Goal: Task Accomplishment & Management: Use online tool/utility

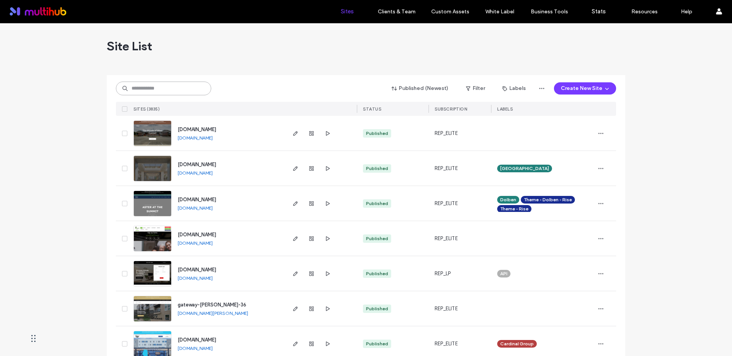
click at [178, 88] on input at bounding box center [163, 89] width 95 height 14
type input "******"
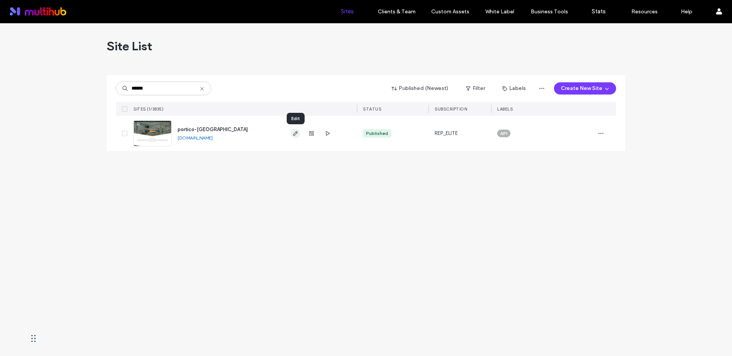
click at [295, 134] on use "button" at bounding box center [295, 133] width 5 height 5
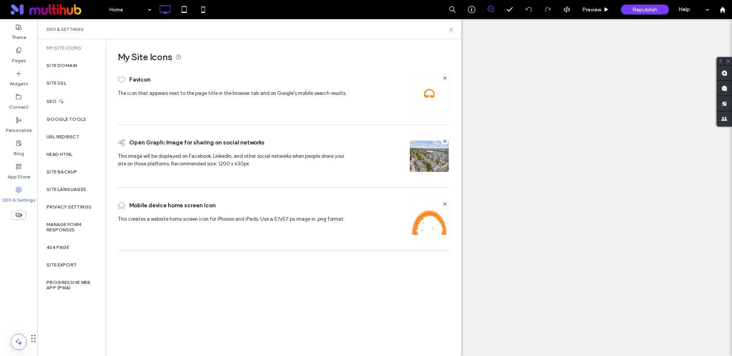
click at [70, 153] on label "Head HTML" at bounding box center [59, 154] width 26 height 5
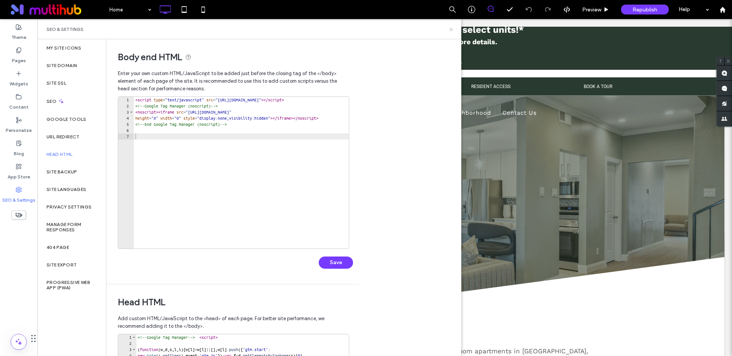
click at [451, 29] on use at bounding box center [450, 29] width 3 height 3
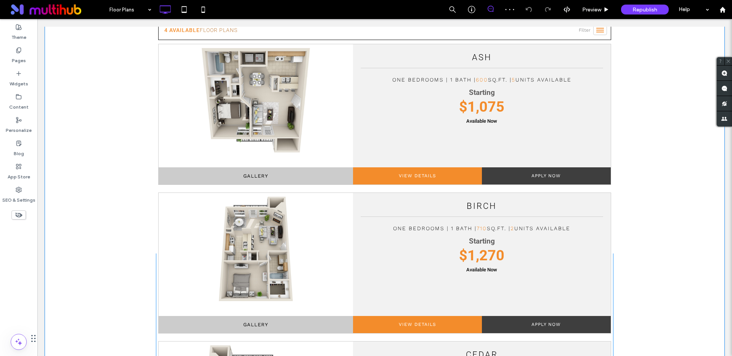
scroll to position [298, 0]
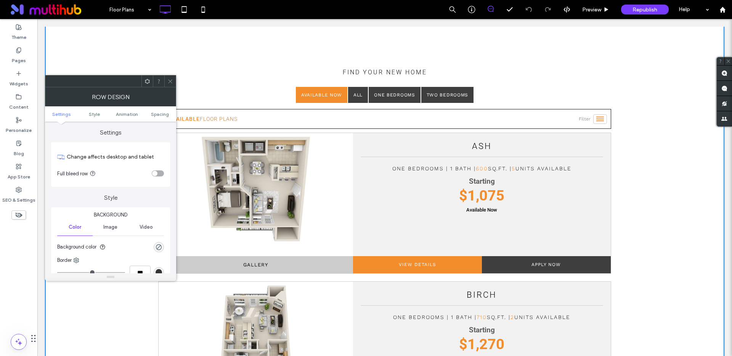
click at [156, 173] on div "toggle" at bounding box center [154, 173] width 5 height 5
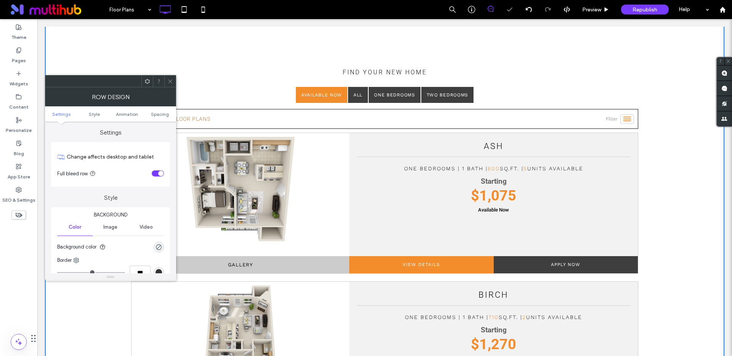
click at [172, 79] on icon at bounding box center [170, 81] width 6 height 6
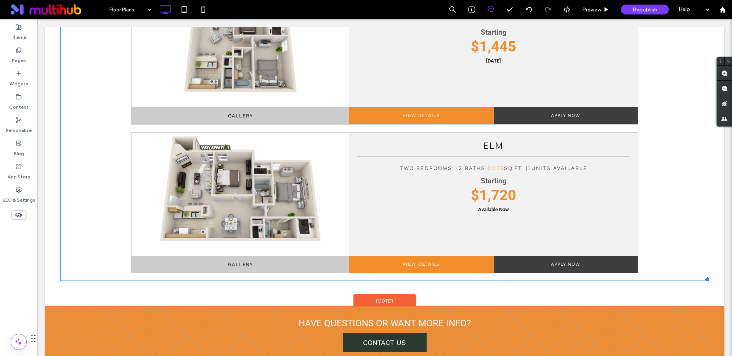
scroll to position [925, 0]
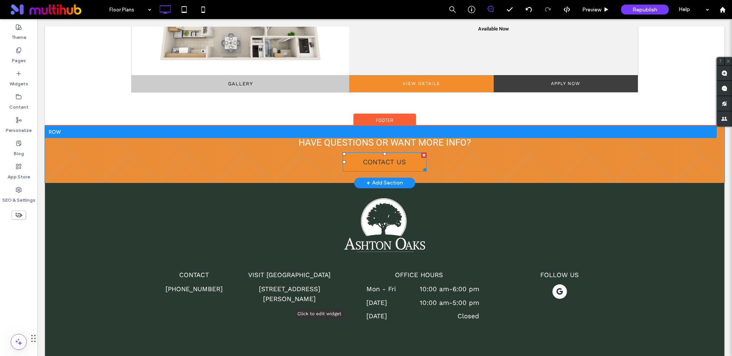
click at [372, 163] on span "CONTACT US" at bounding box center [384, 162] width 43 height 16
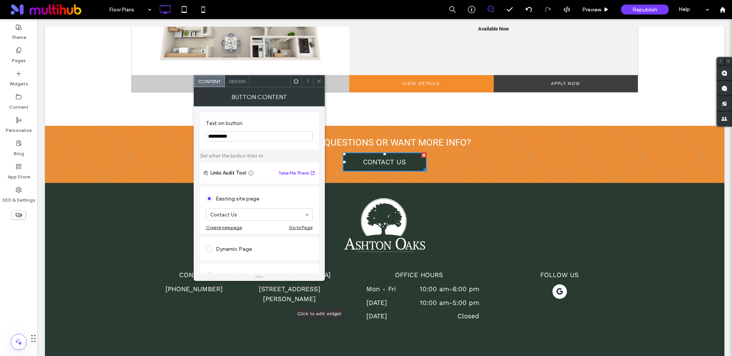
click at [319, 79] on icon at bounding box center [319, 81] width 6 height 6
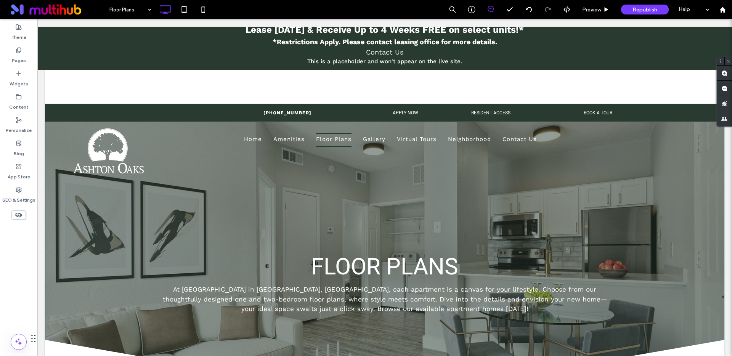
scroll to position [0, 0]
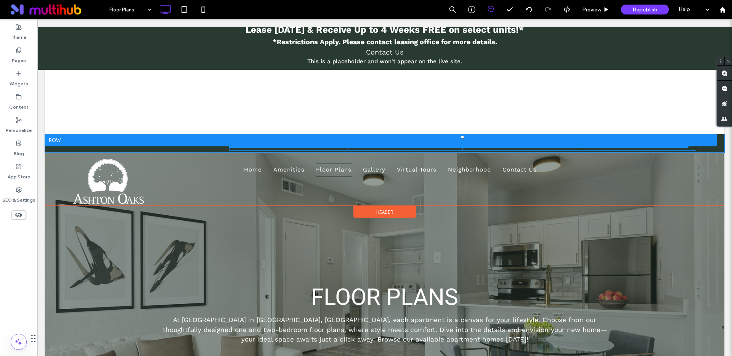
click at [601, 147] on div at bounding box center [459, 142] width 460 height 12
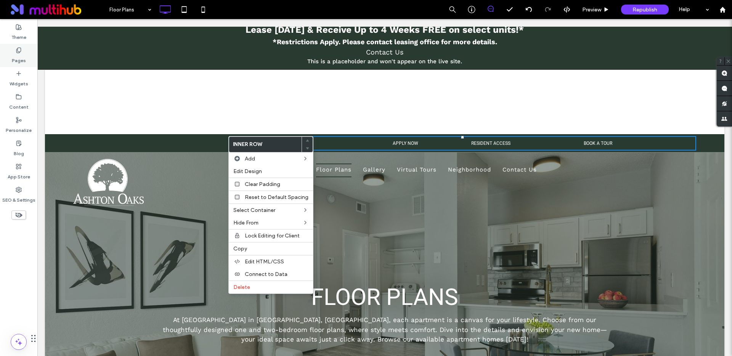
click at [24, 56] on label "Pages" at bounding box center [19, 58] width 14 height 11
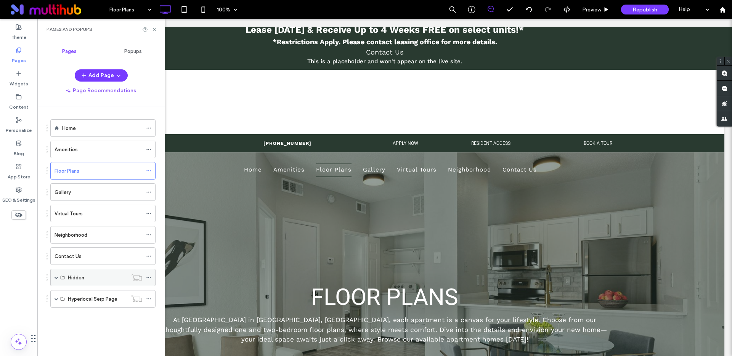
click at [54, 276] on span at bounding box center [56, 278] width 4 height 4
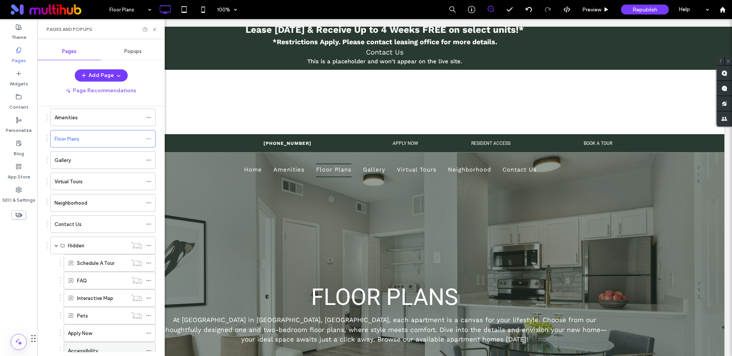
scroll to position [125, 0]
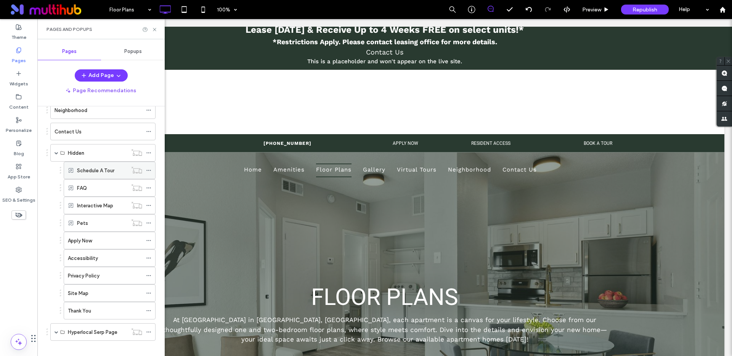
click at [103, 170] on label "Schedule A Tour" at bounding box center [95, 170] width 37 height 13
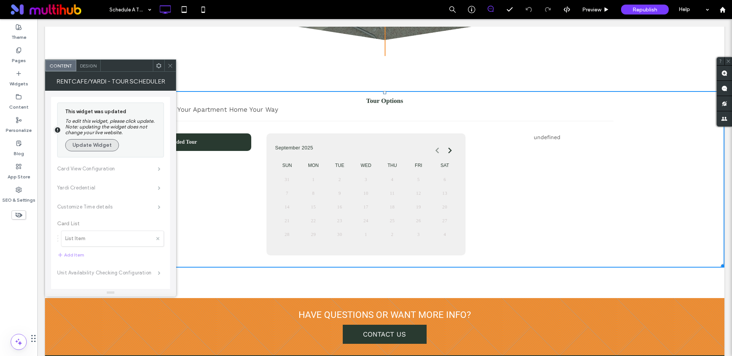
click at [102, 143] on button "Update Widget" at bounding box center [92, 145] width 54 height 12
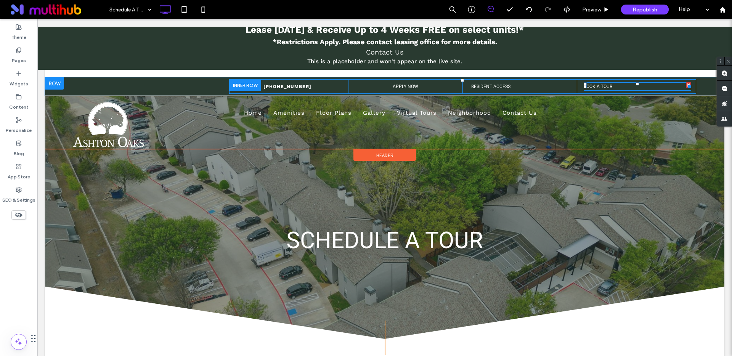
click at [610, 88] on p "BOOK A TOUR" at bounding box center [636, 86] width 107 height 7
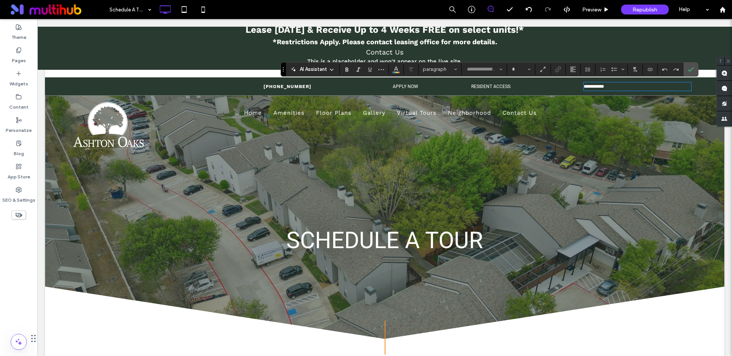
type input "******"
type input "**"
click at [620, 83] on p "**********" at bounding box center [636, 86] width 107 height 7
click at [614, 131] on div "Home Amenities Floor Plans Gallery Virtual Tours Neighborhood Contact Us Click …" at bounding box center [462, 122] width 467 height 53
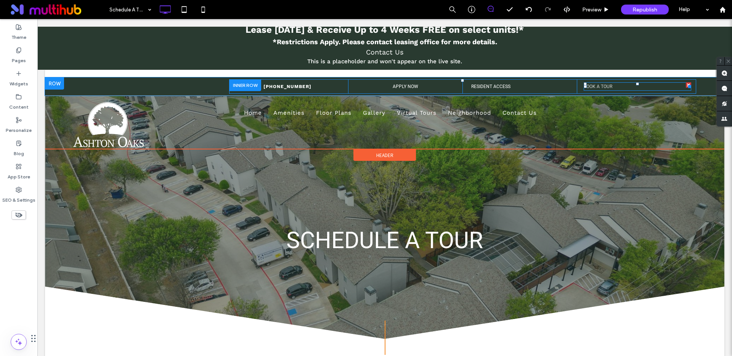
click at [590, 89] on link "BOOK A TOUR" at bounding box center [597, 86] width 29 height 5
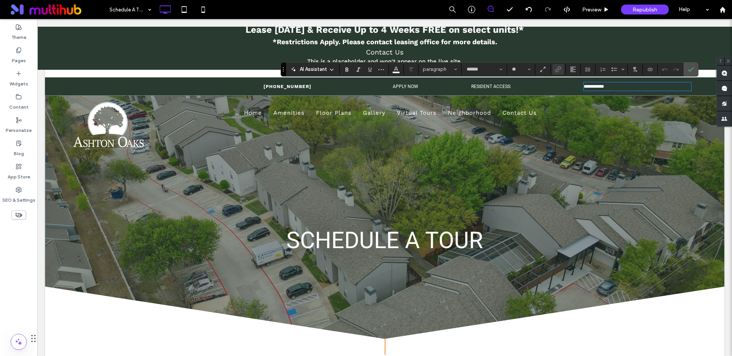
click at [669, 202] on div "SCHEDULE A TOUR Click To Paste Row + Add Section" at bounding box center [384, 207] width 679 height 261
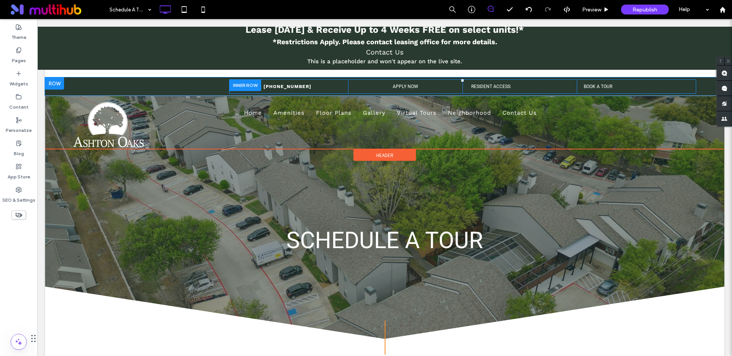
click at [697, 86] on div "Click To Paste (972) 752-6438 Click To Paste APPLY NOW APPLY NOW Click To Paste…" at bounding box center [384, 86] width 679 height 18
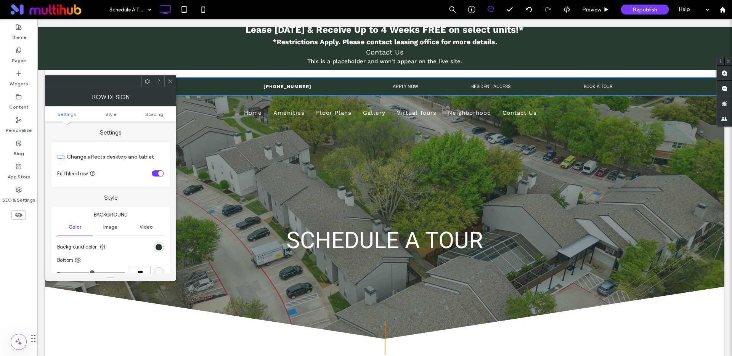
click at [169, 80] on icon at bounding box center [170, 81] width 6 height 6
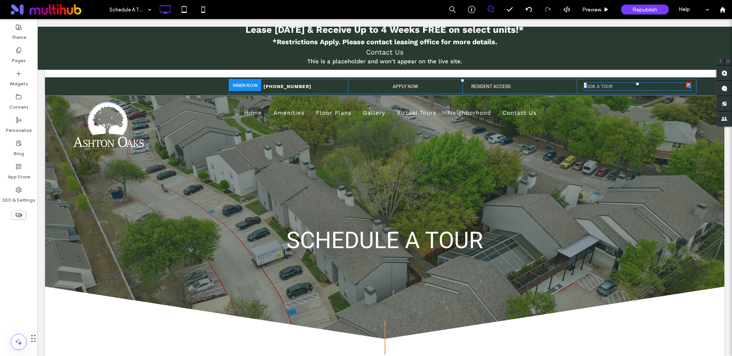
click at [585, 88] on link "BOOK A TOUR" at bounding box center [597, 86] width 29 height 5
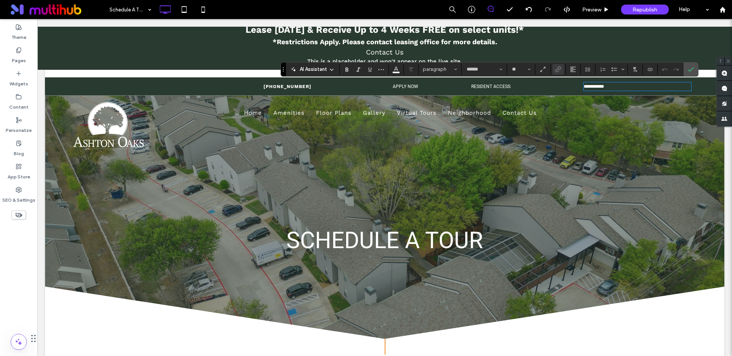
click at [366, 176] on div "SCHEDULE A TOUR Click To Paste Row + Add Section" at bounding box center [384, 207] width 679 height 261
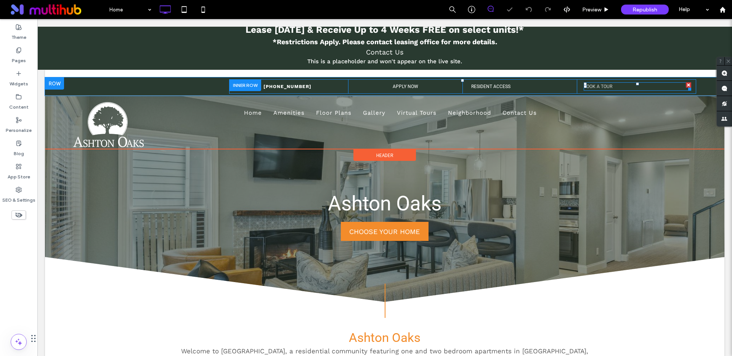
click at [596, 85] on link "BOOK A TOUR" at bounding box center [597, 86] width 29 height 5
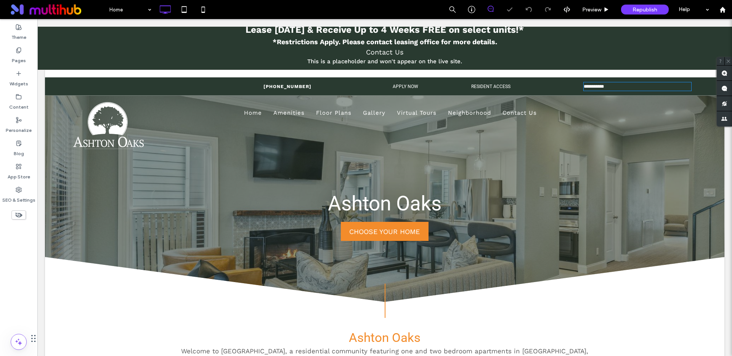
type input "******"
type input "**"
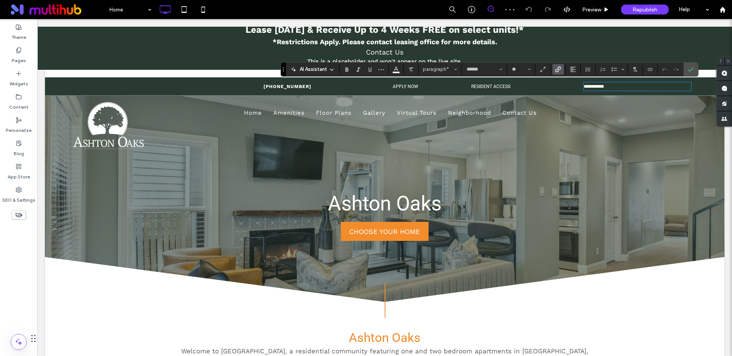
click at [623, 125] on div "Home Amenities Floor Plans Gallery Virtual Tours Neighborhood Contact Us Click …" at bounding box center [462, 122] width 467 height 53
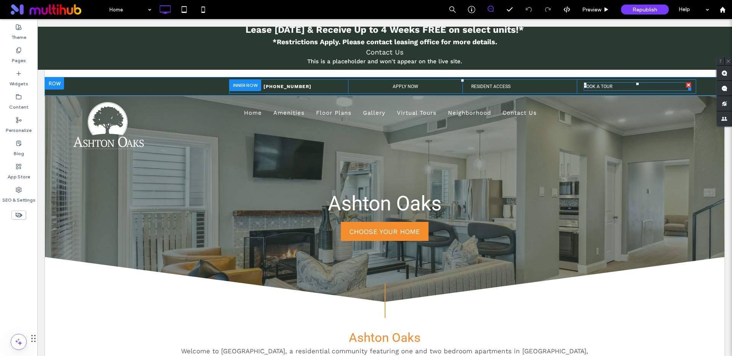
click at [652, 89] on p "BOOK A TOUR" at bounding box center [636, 86] width 107 height 7
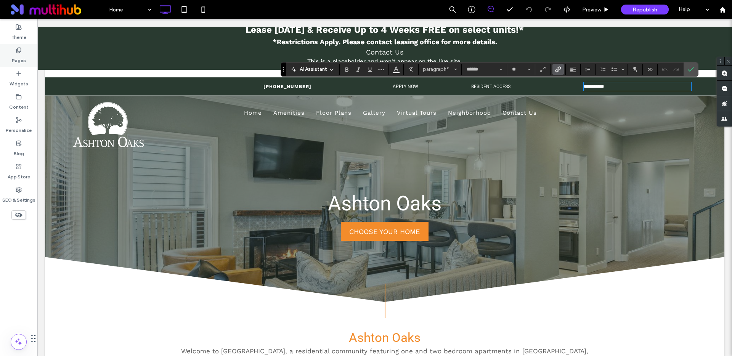
click at [27, 54] on div "Pages" at bounding box center [18, 55] width 37 height 23
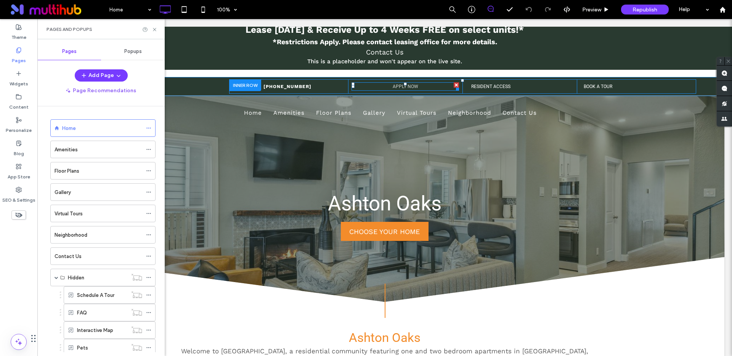
click at [405, 87] on link "APPLY NOW" at bounding box center [405, 86] width 26 height 5
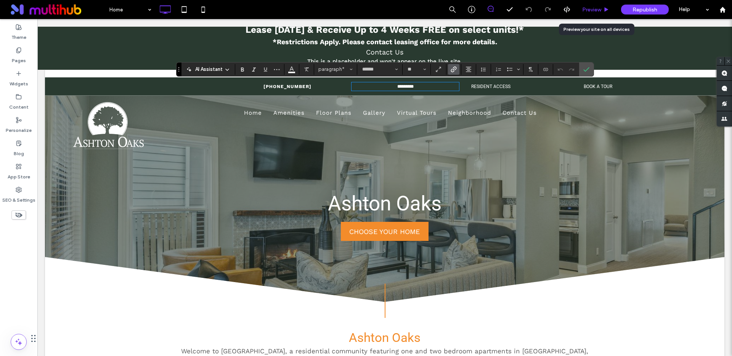
click at [596, 9] on span "Preview" at bounding box center [591, 9] width 19 height 6
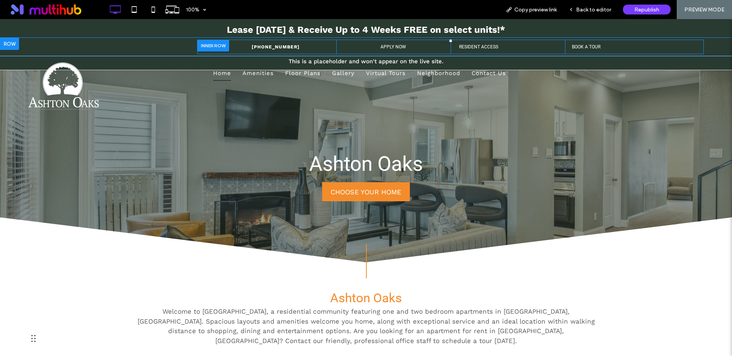
scroll to position [65, 0]
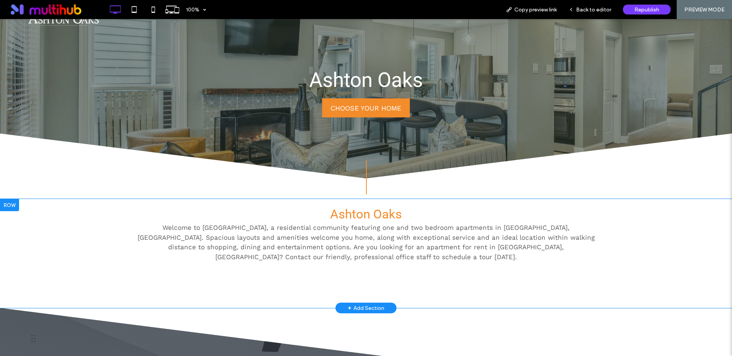
click at [690, 253] on div "Ashton Oaks Welcome to Ashton Oaks Apartments, a residential community featurin…" at bounding box center [366, 253] width 732 height 109
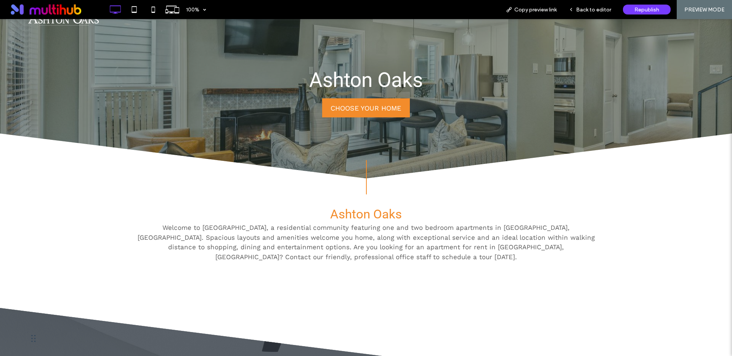
click at [592, 14] on div "Back to editor" at bounding box center [589, 9] width 54 height 19
click at [596, 7] on span "Back to editor" at bounding box center [593, 9] width 35 height 6
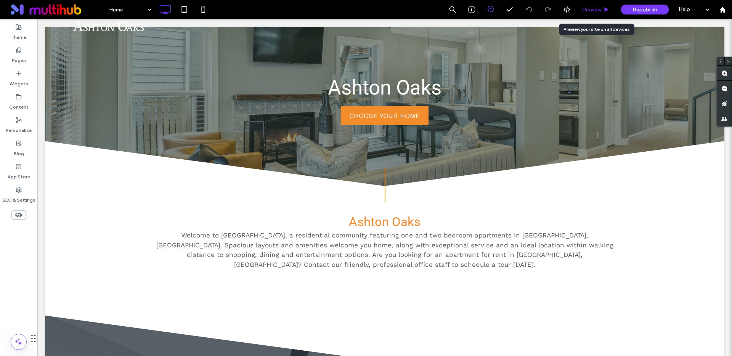
click at [590, 10] on span "Preview" at bounding box center [591, 9] width 19 height 6
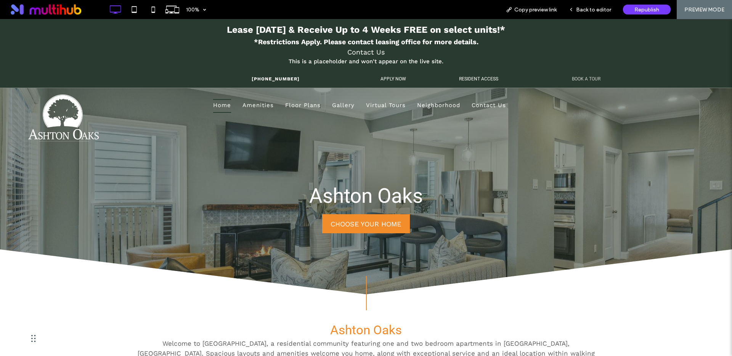
click at [589, 78] on link "BOOK A TOUR" at bounding box center [586, 78] width 29 height 5
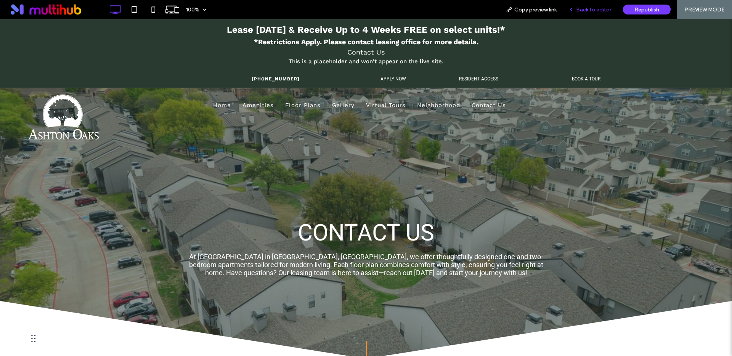
click at [591, 8] on span "Back to editor" at bounding box center [593, 9] width 35 height 6
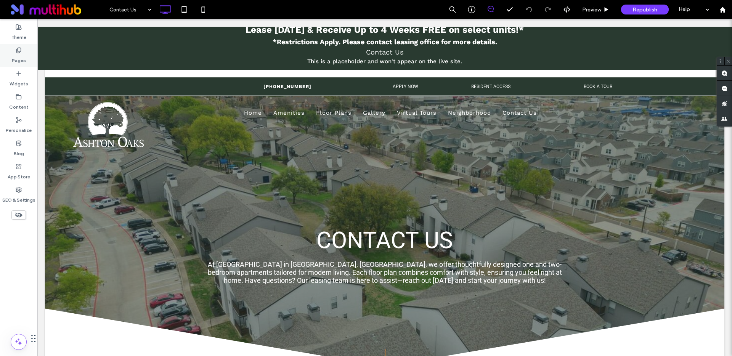
click at [16, 50] on icon at bounding box center [19, 50] width 6 height 6
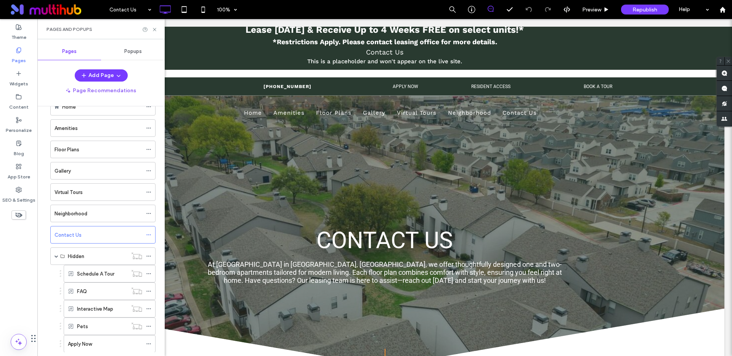
scroll to position [132, 0]
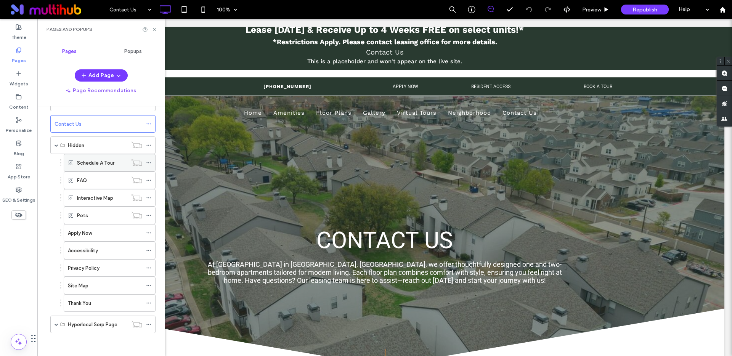
click at [104, 161] on label "Schedule A Tour" at bounding box center [95, 162] width 37 height 13
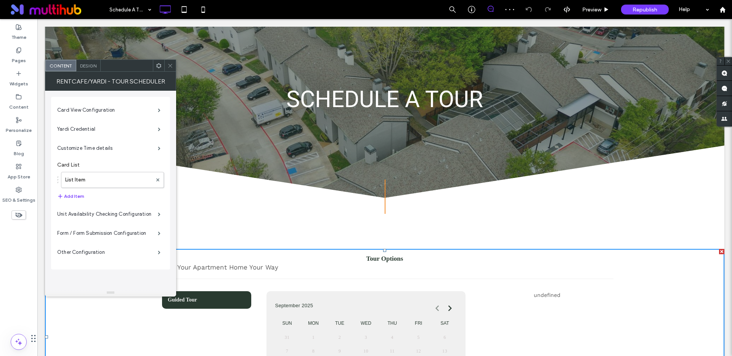
click at [719, 252] on div at bounding box center [721, 251] width 5 height 5
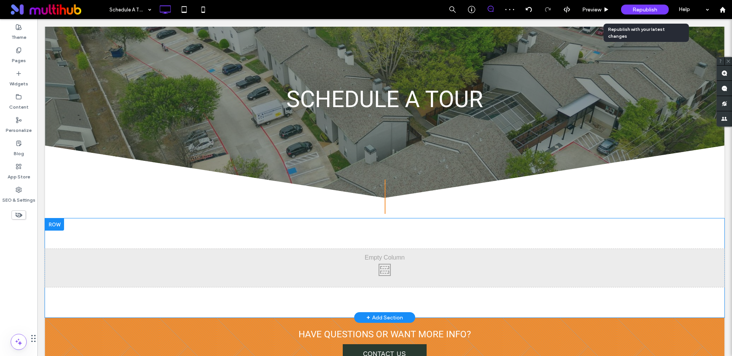
click at [635, 11] on span "Republish" at bounding box center [644, 9] width 25 height 6
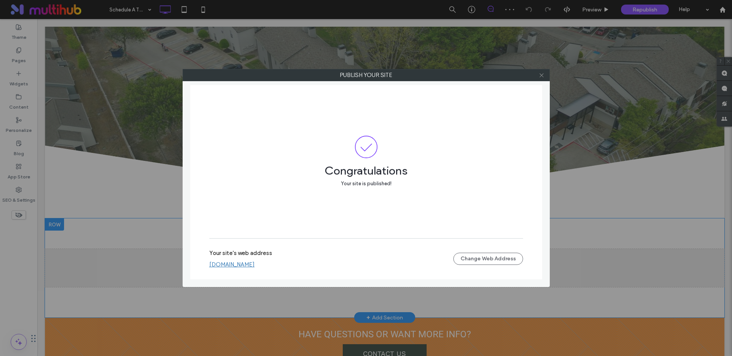
click at [541, 78] on span at bounding box center [541, 74] width 6 height 11
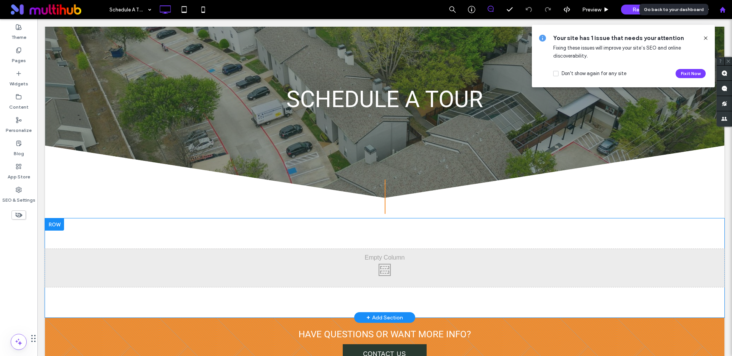
click at [725, 11] on icon at bounding box center [722, 9] width 6 height 6
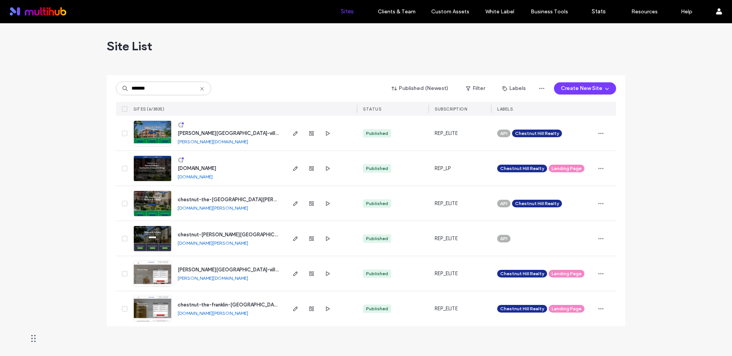
type input "*******"
click at [248, 143] on link "chestnut-hancock-village-apartments.multiscreensite.com" at bounding box center [213, 142] width 70 height 6
click at [295, 130] on icon "button" at bounding box center [295, 133] width 6 height 6
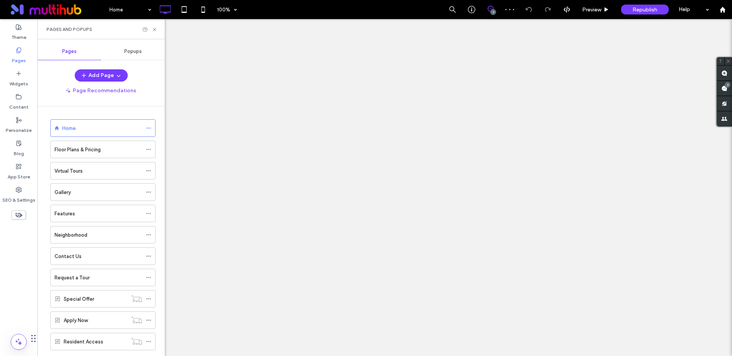
click at [81, 186] on div "Gallery" at bounding box center [98, 192] width 88 height 17
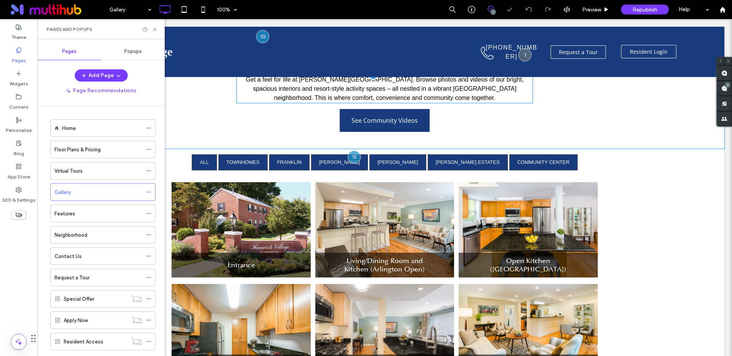
scroll to position [247, 0]
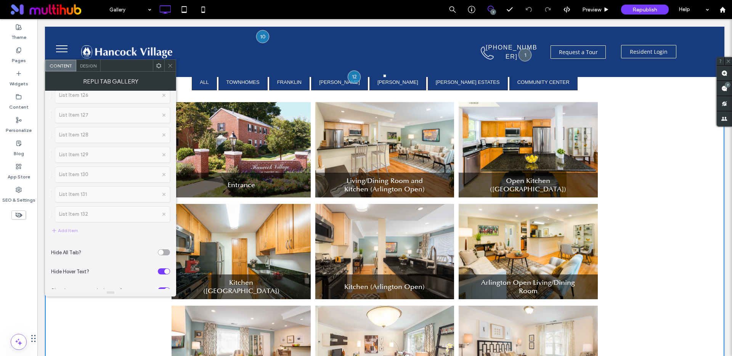
scroll to position [2654, 0]
click at [163, 255] on div "toggle" at bounding box center [164, 256] width 12 height 6
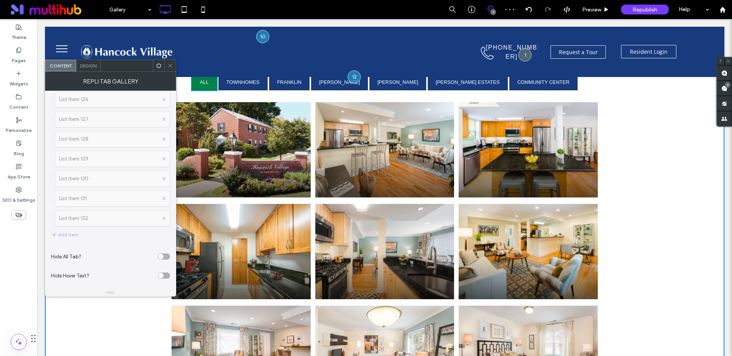
click at [163, 274] on div "toggle" at bounding box center [160, 275] width 5 height 5
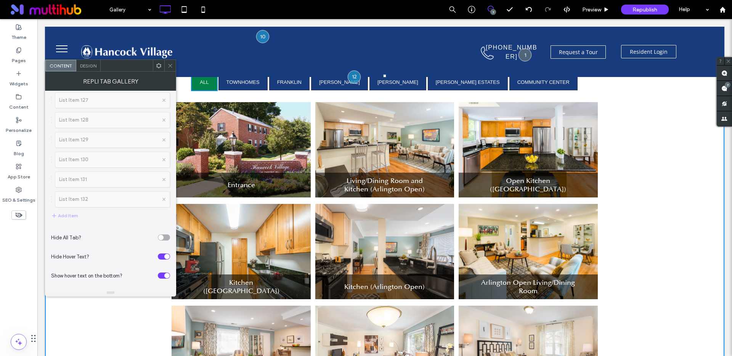
click at [167, 65] on icon at bounding box center [170, 66] width 6 height 6
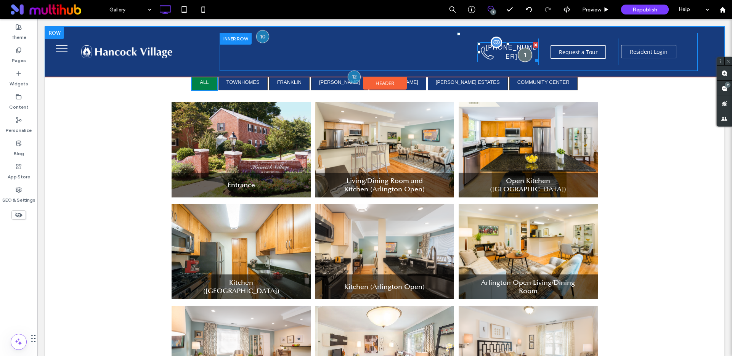
click at [518, 49] on div at bounding box center [525, 55] width 14 height 14
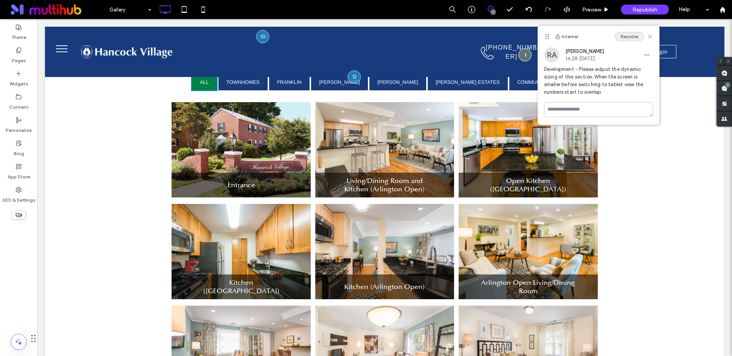
click at [632, 36] on button "Resolve" at bounding box center [629, 36] width 29 height 9
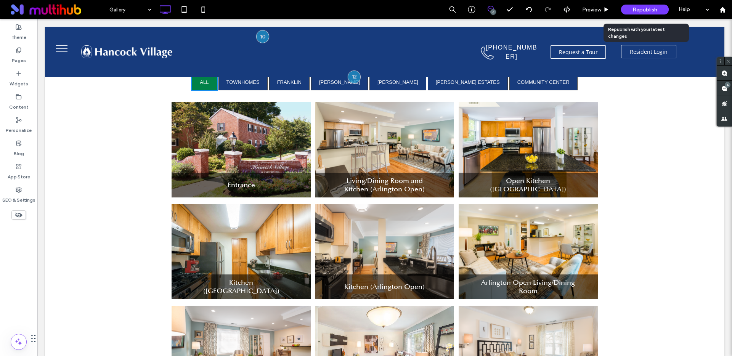
click at [649, 13] on div "Republish" at bounding box center [645, 10] width 48 height 10
